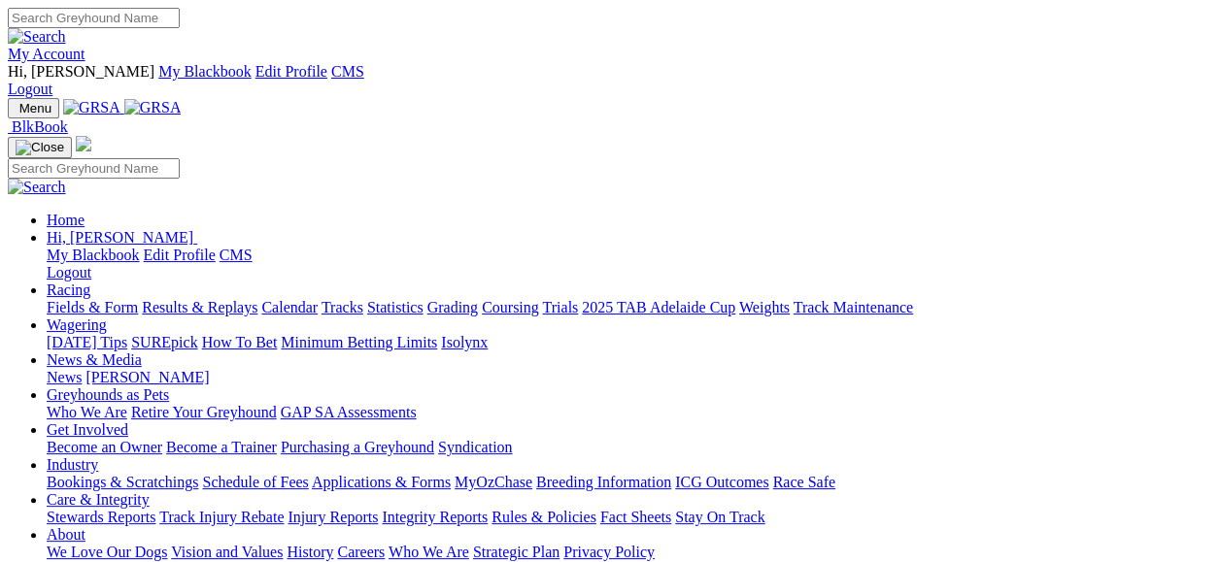
click at [90, 282] on link "Racing" at bounding box center [69, 290] width 44 height 17
click at [89, 299] on link "Fields & Form" at bounding box center [92, 307] width 91 height 17
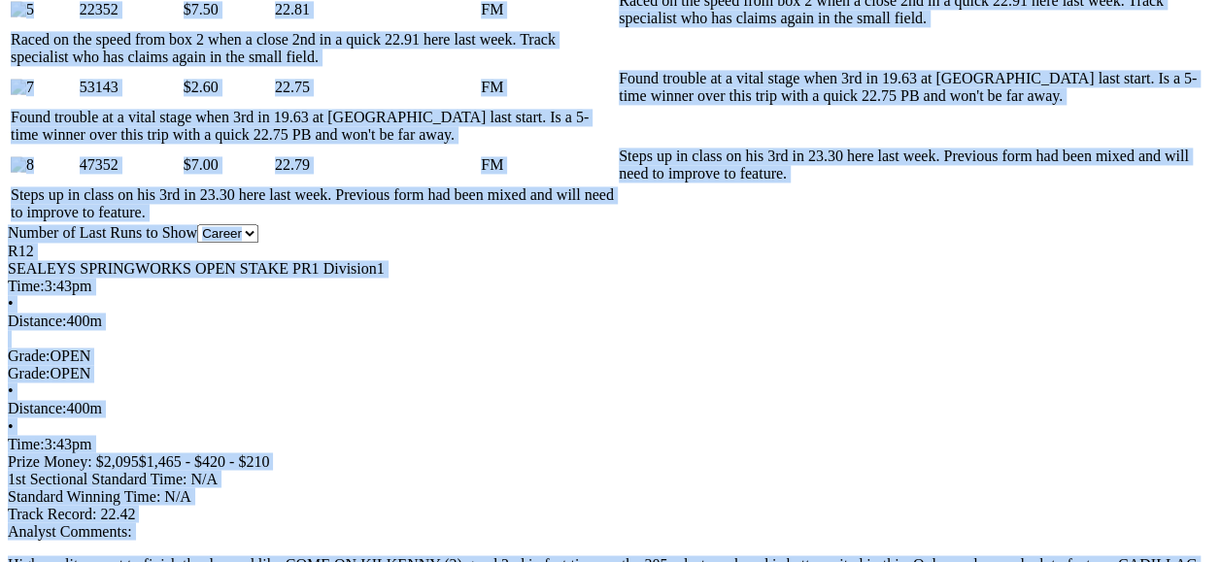
drag, startPoint x: 781, startPoint y: 542, endPoint x: 784, endPoint y: 596, distance: 54.5
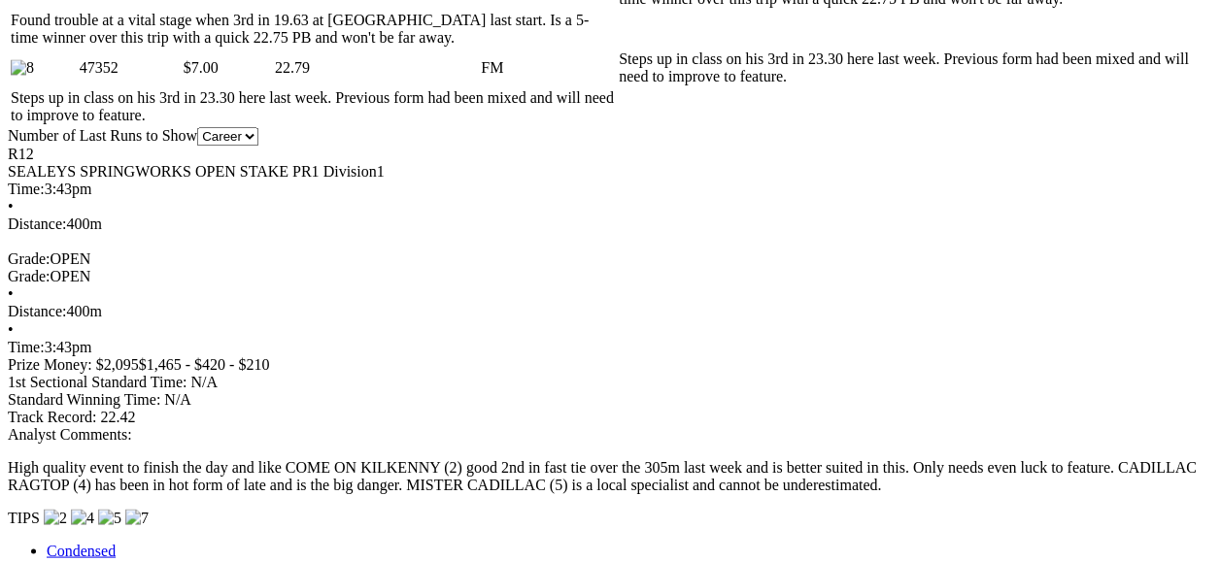
drag, startPoint x: 784, startPoint y: 596, endPoint x: 985, endPoint y: 541, distance: 208.5
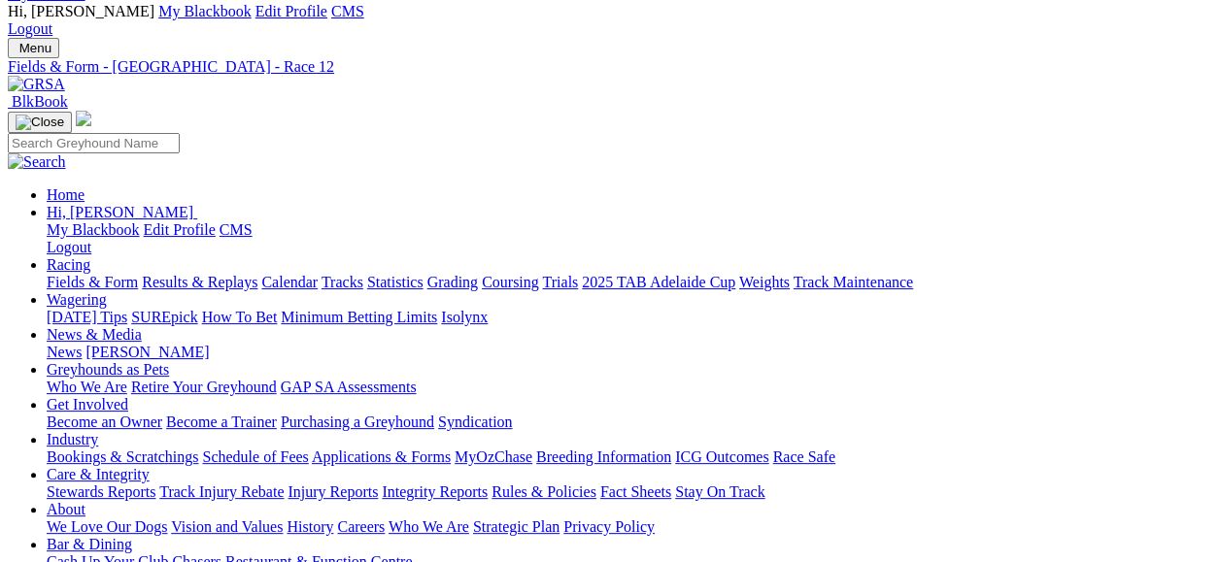
scroll to position [0, 0]
